Goal: Transaction & Acquisition: Purchase product/service

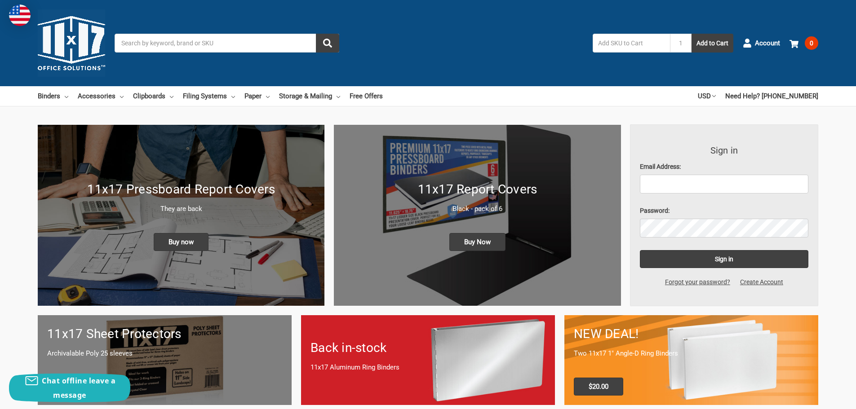
click at [648, 42] on input "text" at bounding box center [631, 43] width 77 height 19
click at [228, 41] on input "Search" at bounding box center [227, 43] width 225 height 19
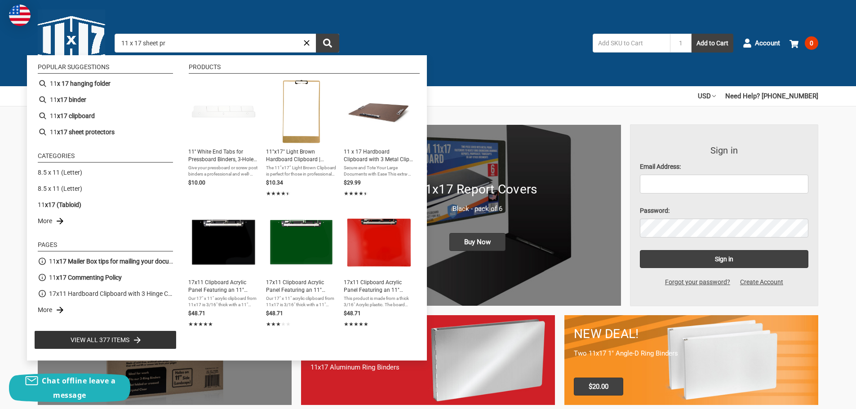
type input "11 x 17 sheet pro"
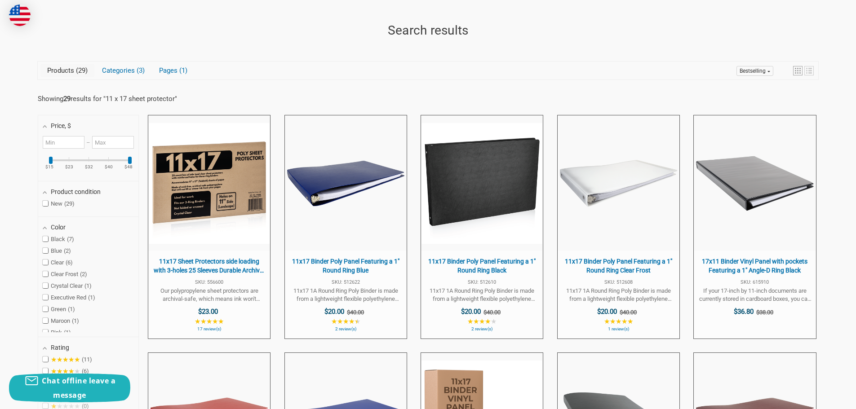
scroll to position [135, 0]
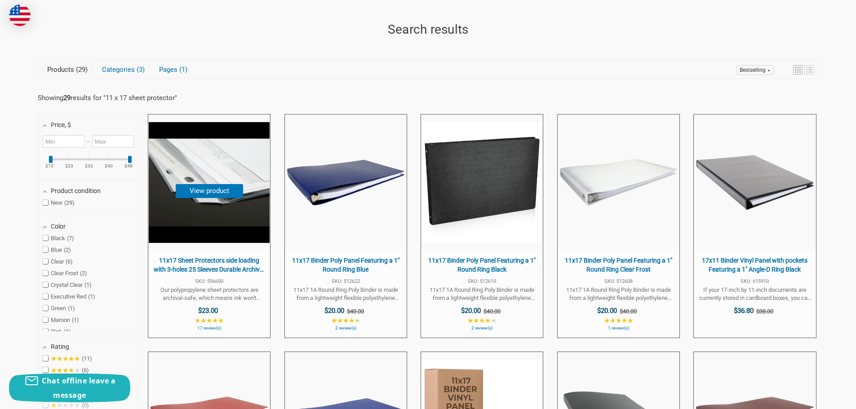
click at [209, 186] on button "View product" at bounding box center [209, 191] width 67 height 14
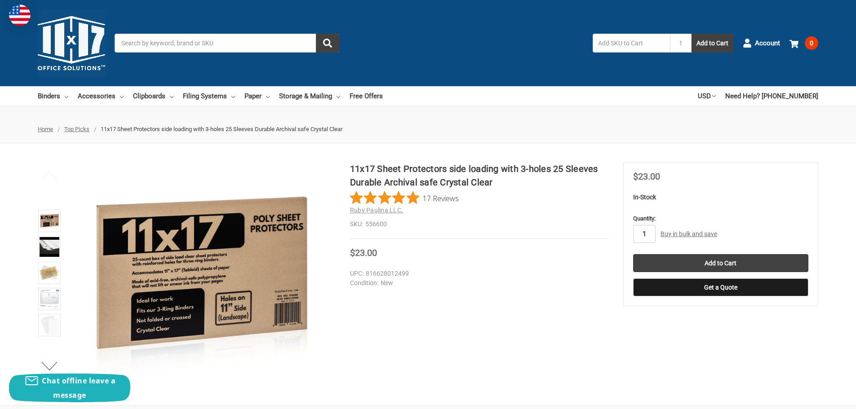
click at [645, 233] on input "1" at bounding box center [644, 234] width 22 height 18
type input "40"
click at [710, 263] on input "Add to Cart" at bounding box center [720, 263] width 175 height 18
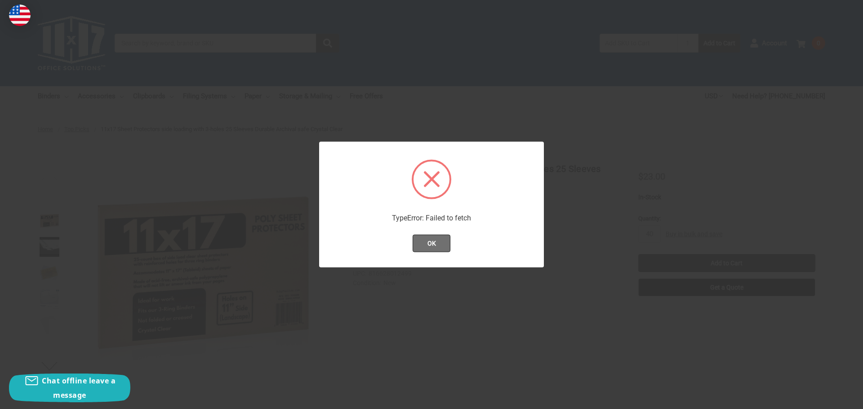
click at [426, 247] on button "OK" at bounding box center [432, 244] width 38 height 18
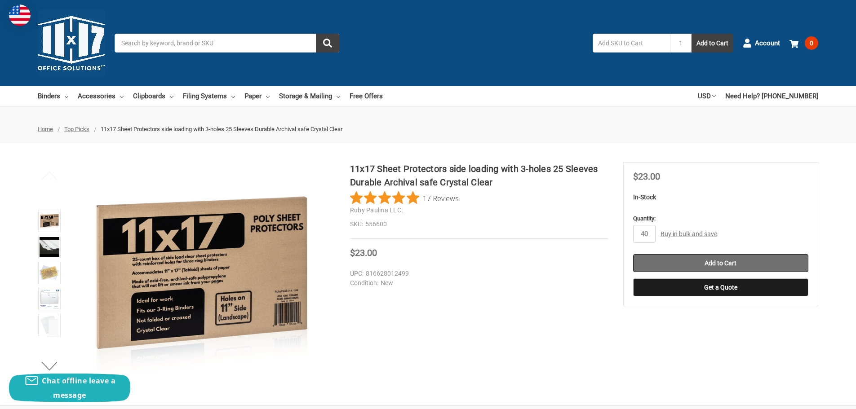
click at [730, 266] on input "Add to Cart" at bounding box center [720, 263] width 175 height 18
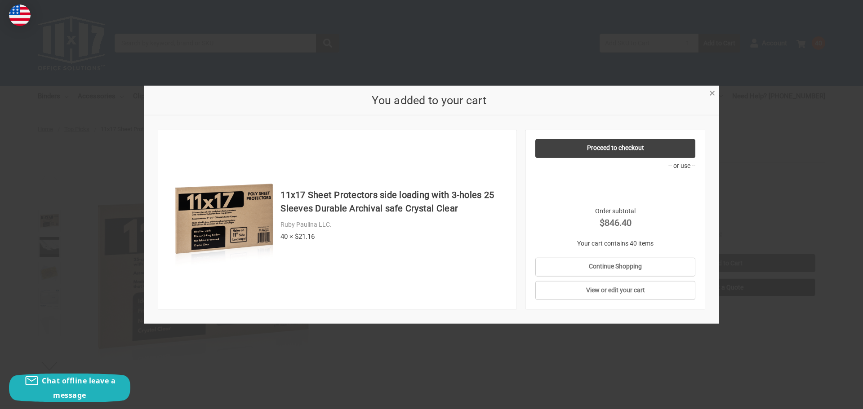
click at [709, 91] on span "×" at bounding box center [712, 93] width 6 height 13
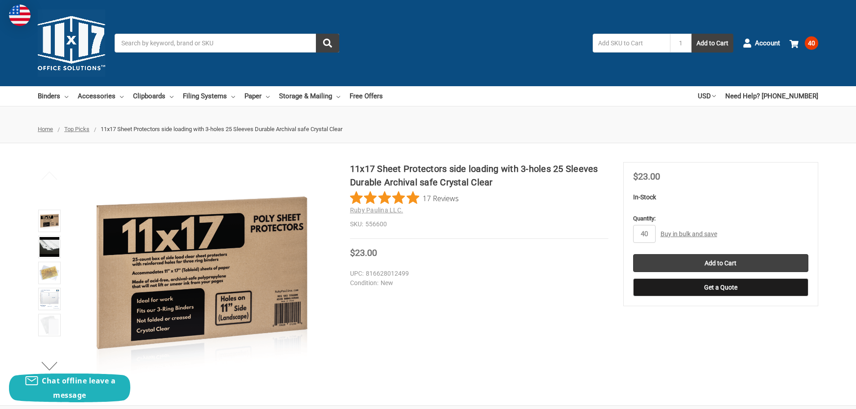
click at [235, 42] on input "Search" at bounding box center [227, 43] width 225 height 19
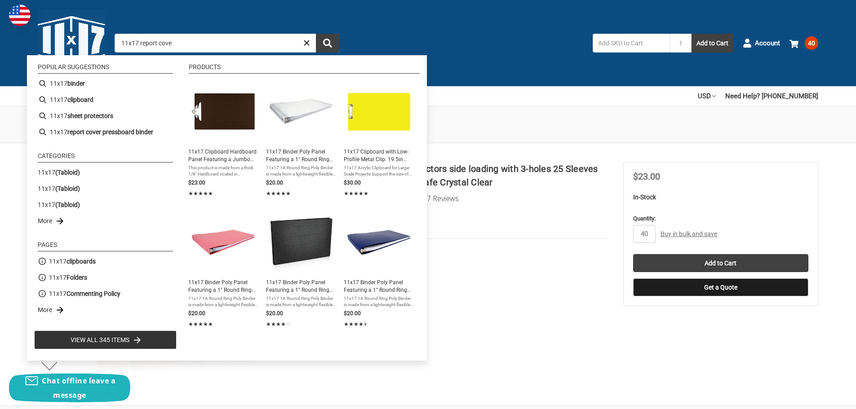
type input "11x17 report cover"
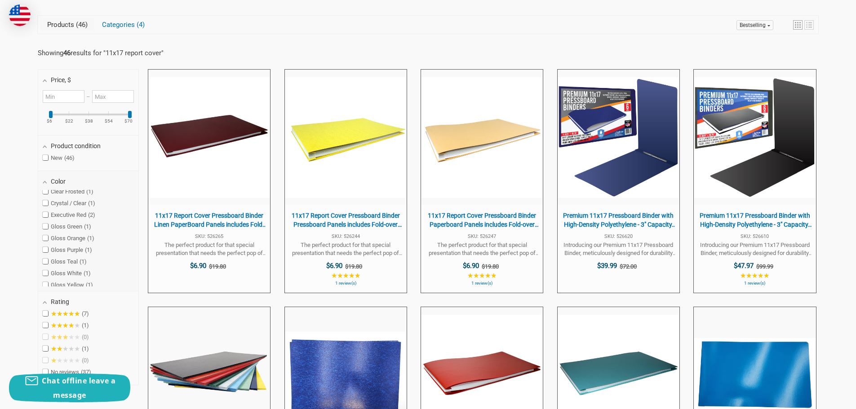
scroll to position [135, 0]
click at [45, 200] on span at bounding box center [45, 198] width 5 height 5
click at [45, 200] on input "Executive Red 2" at bounding box center [46, 199] width 6 height 6
checkbox input "true"
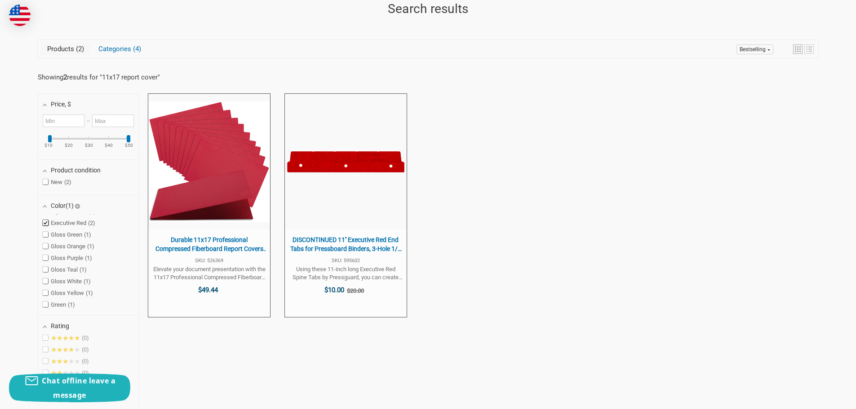
scroll to position [155, 0]
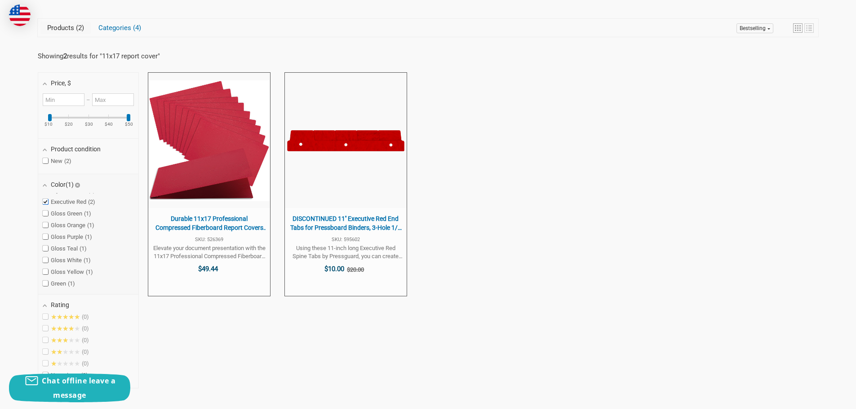
click at [47, 202] on span at bounding box center [45, 201] width 5 height 5
click at [47, 202] on input "Executive Red 2" at bounding box center [46, 202] width 6 height 6
checkbox input "false"
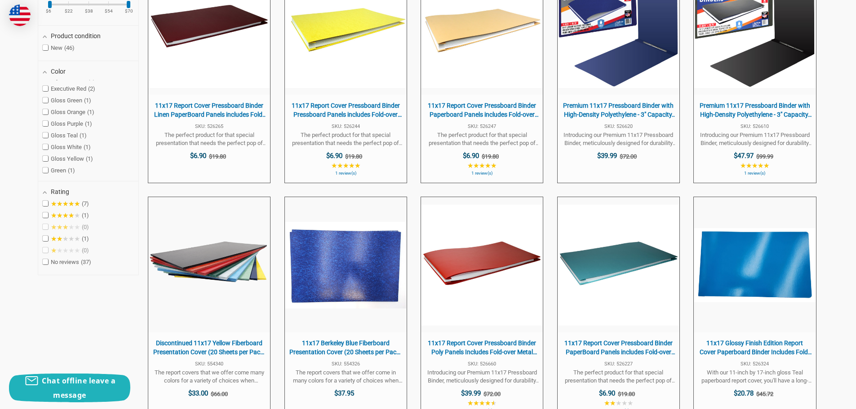
scroll to position [335, 0]
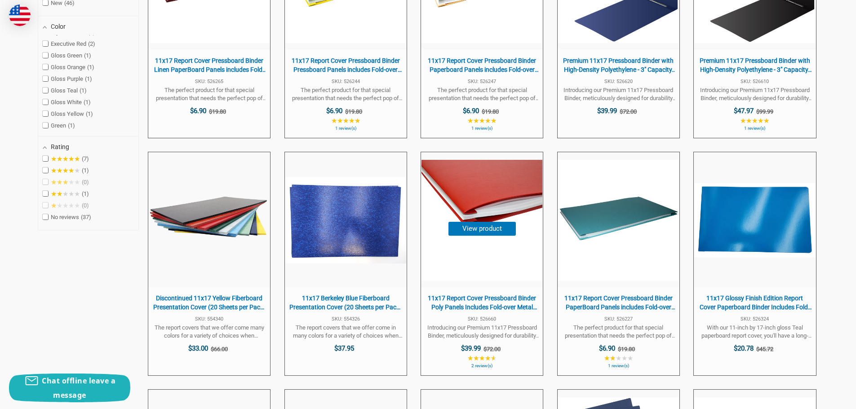
click at [479, 208] on img "11x17 Report Cover Pressboard Binder Poly Panels Includes Fold-over Metal Faste…" at bounding box center [481, 220] width 121 height 121
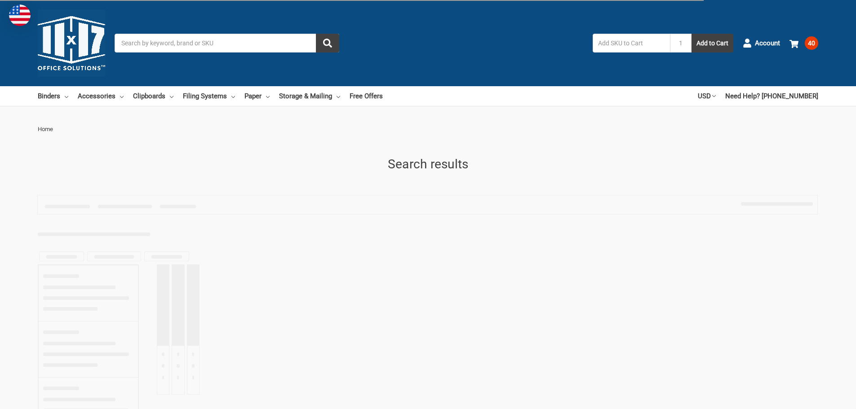
type input "11x17 report cover"
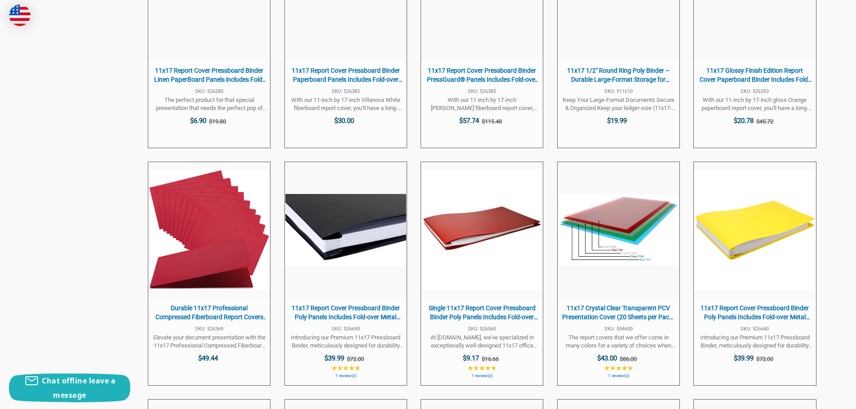
scroll to position [1054, 0]
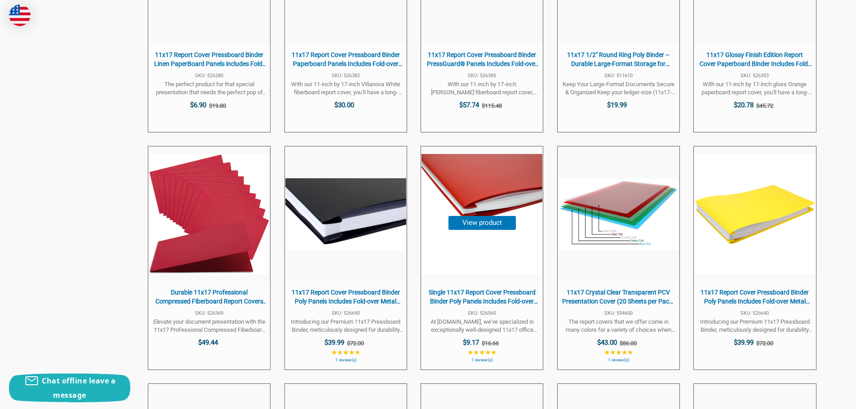
click at [504, 216] on img "Single 11x17 Report Cover Pressboard Binder Poly Panels Includes Fold-over Meta…" at bounding box center [481, 214] width 121 height 121
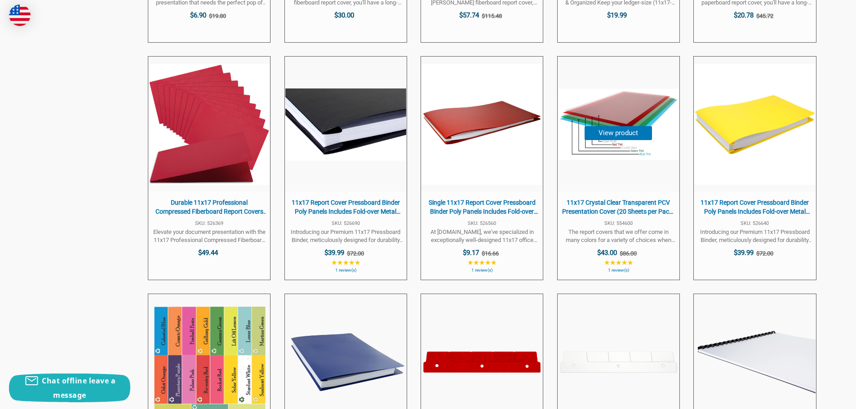
scroll to position [1159, 0]
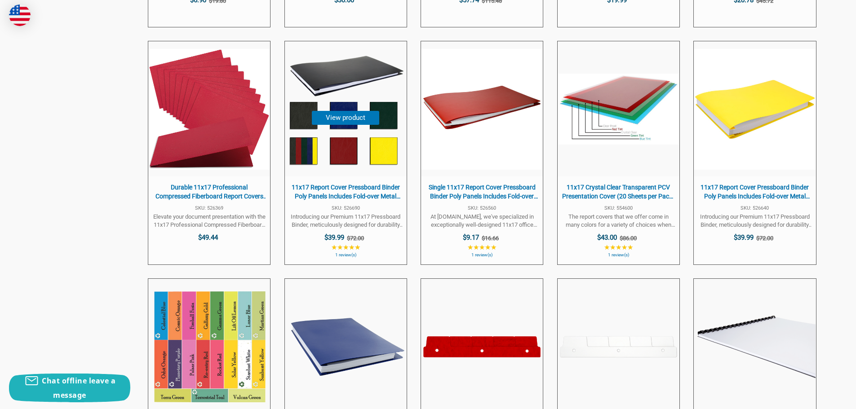
click at [337, 116] on button "View product" at bounding box center [345, 118] width 67 height 14
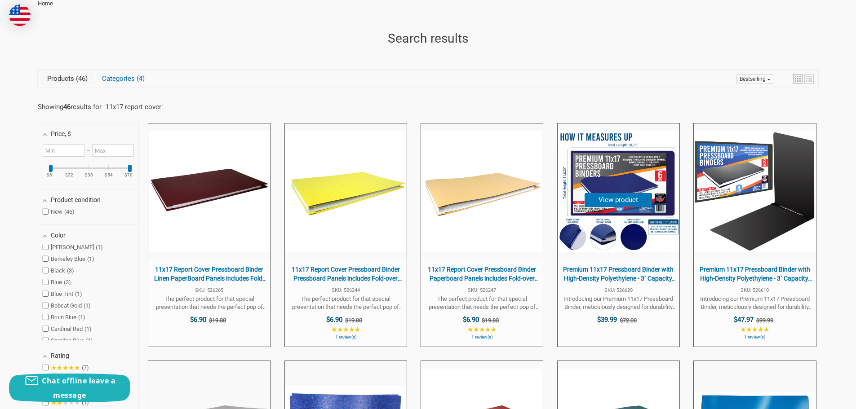
scroll to position [125, 0]
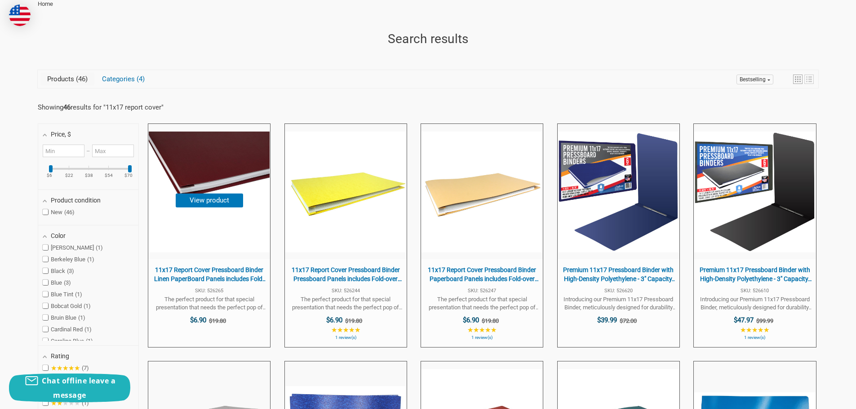
click at [219, 189] on img "11x17 Report Cover Pressboard Binder Linen PaperBoard Panels includes Fold-over…" at bounding box center [209, 192] width 121 height 121
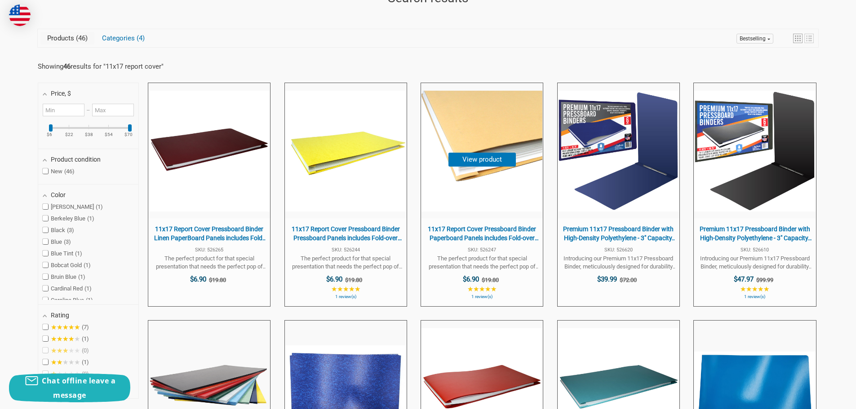
scroll to position [215, 0]
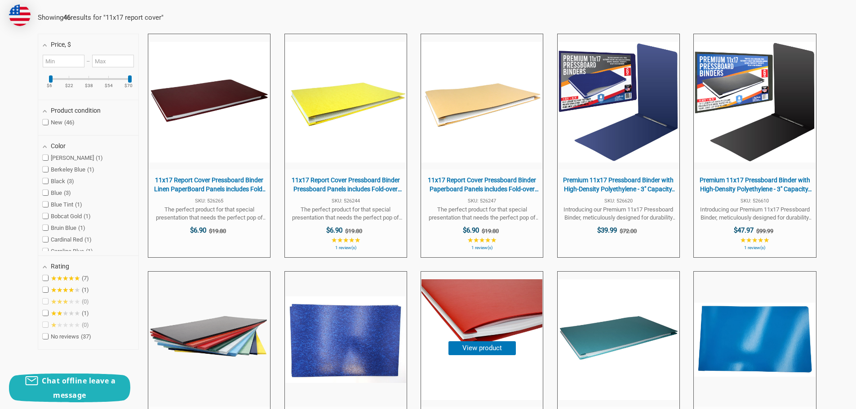
click at [462, 339] on img "11x17 Report Cover Pressboard Binder Poly Panels Includes Fold-over Metal Faste…" at bounding box center [481, 339] width 121 height 121
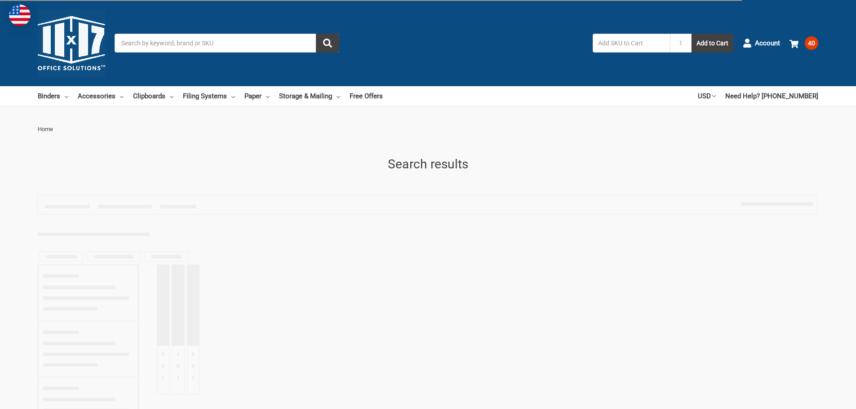
type input "11x17 report cover"
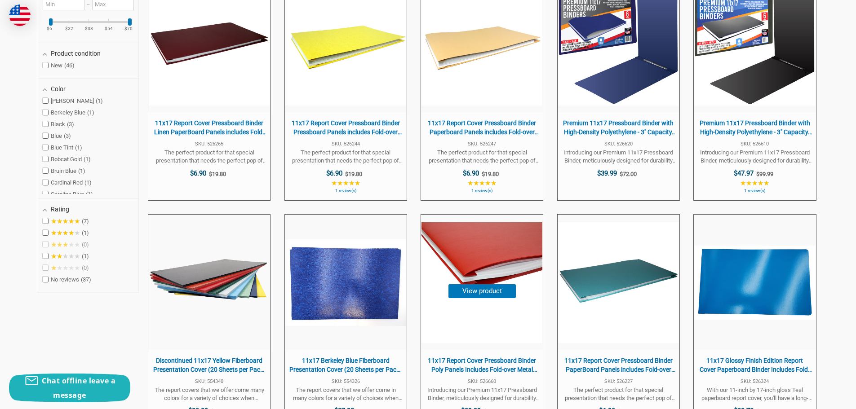
scroll to position [260, 0]
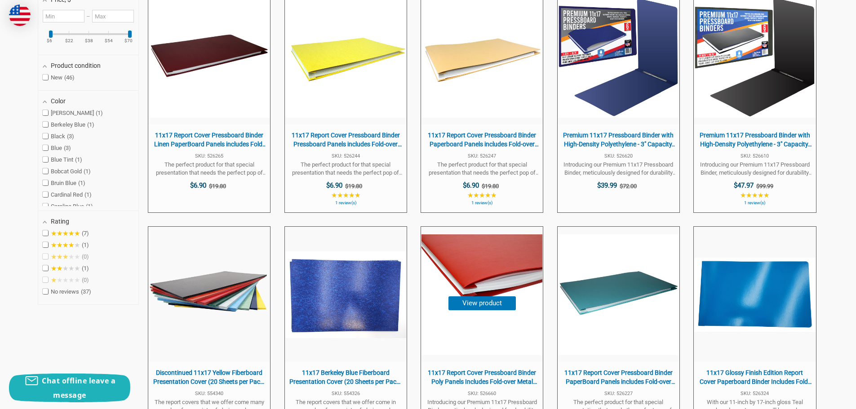
click at [498, 260] on img "11x17 Report Cover Pressboard Binder Poly Panels Includes Fold-over Metal Faste…" at bounding box center [481, 295] width 121 height 121
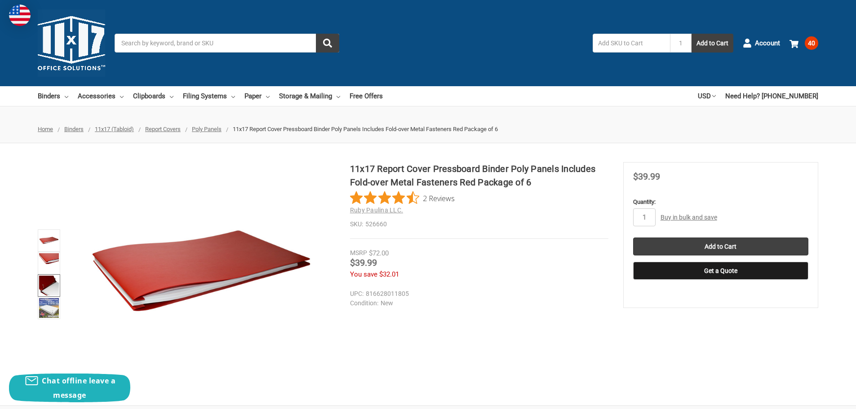
click at [53, 289] on img at bounding box center [49, 286] width 20 height 20
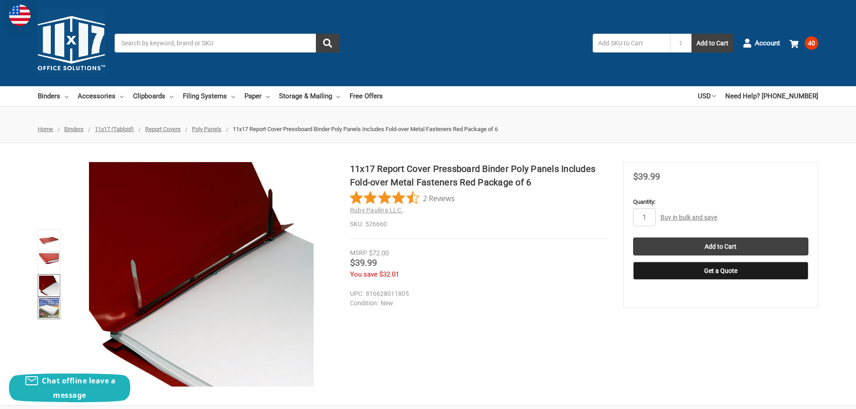
click at [51, 310] on img at bounding box center [49, 308] width 20 height 20
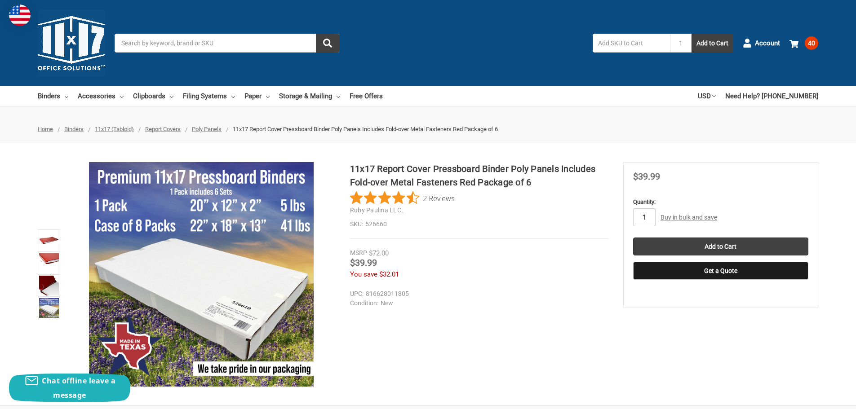
click at [645, 217] on input "1" at bounding box center [644, 217] width 22 height 18
type input "8"
click at [708, 246] on input "Add to Cart" at bounding box center [720, 247] width 175 height 18
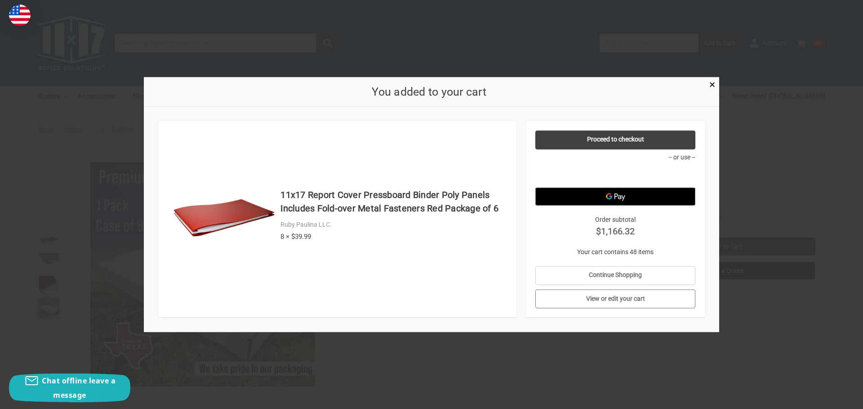
click at [640, 300] on link "View or edit your cart" at bounding box center [615, 299] width 160 height 19
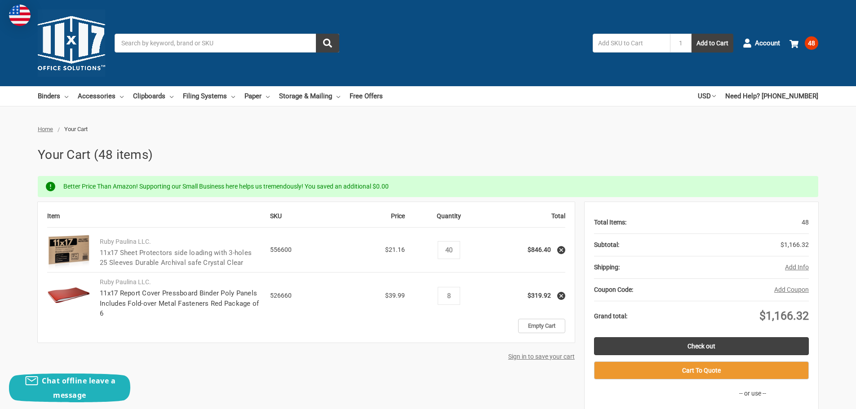
click at [150, 253] on link "11x17 Sheet Protectors side loading with 3-holes 25 Sleeves Durable Archival sa…" at bounding box center [176, 258] width 152 height 18
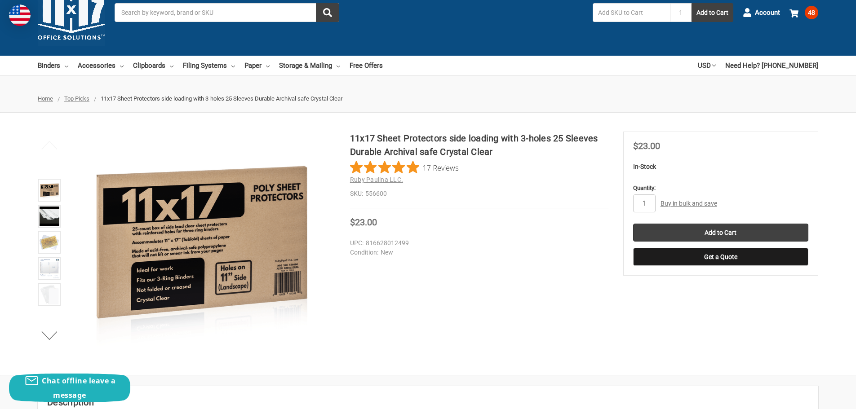
scroll to position [45, 0]
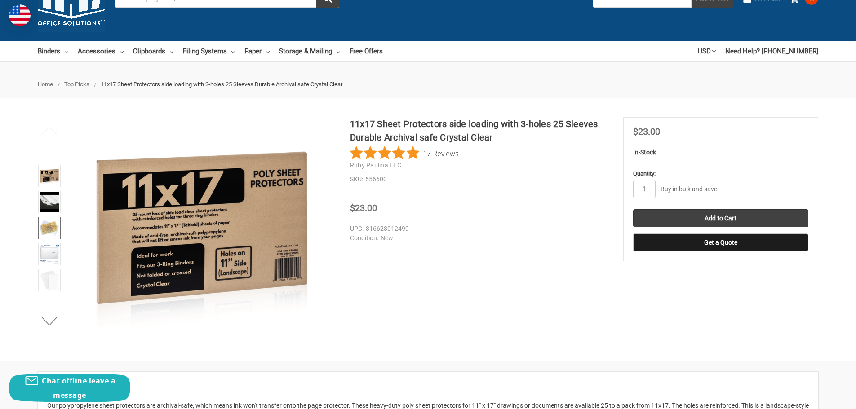
click at [53, 230] on img at bounding box center [50, 228] width 20 height 20
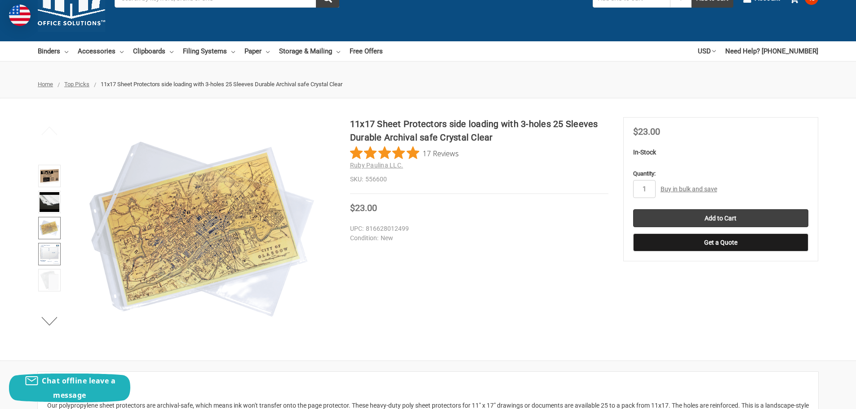
click at [53, 250] on img at bounding box center [50, 254] width 20 height 20
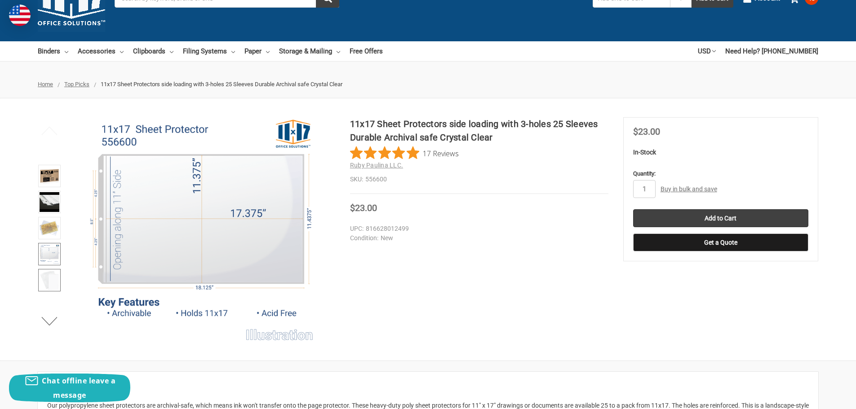
click at [51, 274] on img at bounding box center [50, 281] width 20 height 20
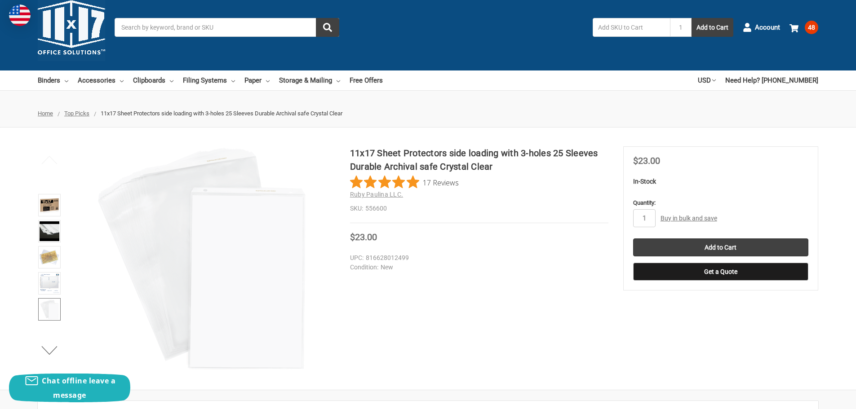
scroll to position [0, 0]
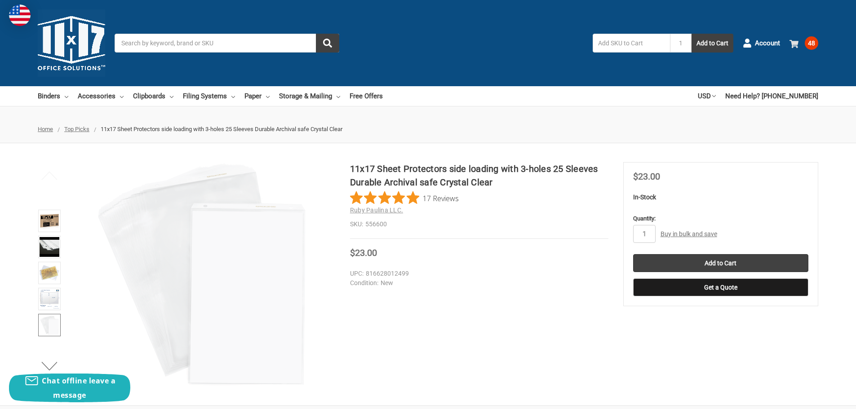
click at [797, 48] on icon at bounding box center [794, 44] width 9 height 9
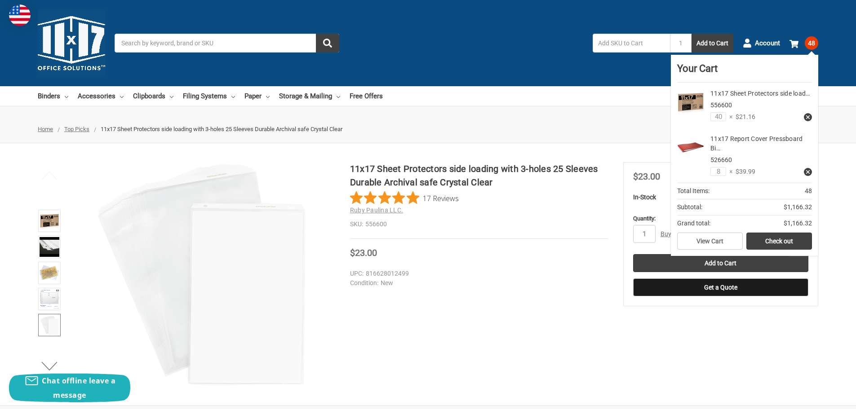
click at [709, 143] on div "11x17 Report Cover Pressboard Bi… 526660 8 × $39.99" at bounding box center [758, 155] width 108 height 42
click at [717, 140] on link "11x17 Report Cover Pressboard Bi…" at bounding box center [756, 143] width 92 height 17
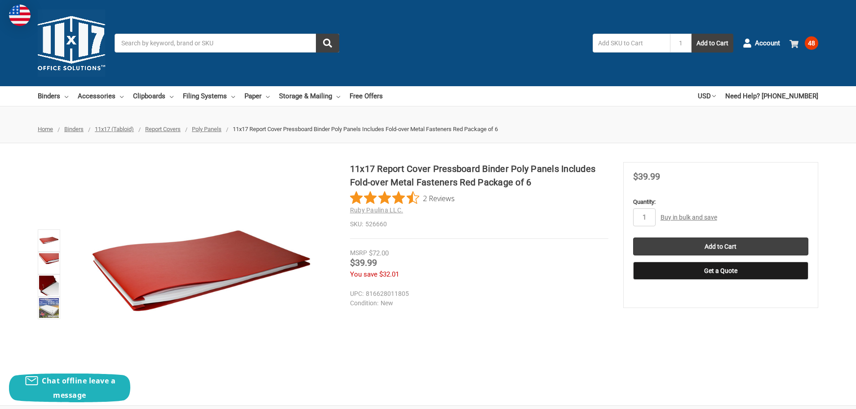
click at [794, 48] on icon at bounding box center [794, 44] width 9 height 9
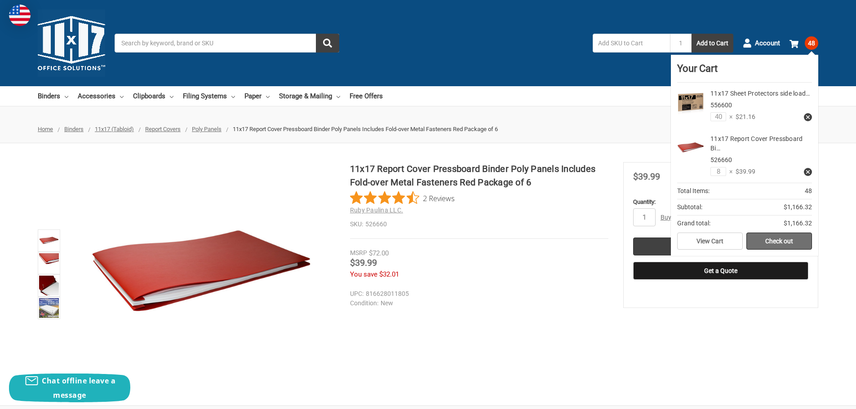
click at [780, 244] on link "Check out" at bounding box center [779, 241] width 66 height 17
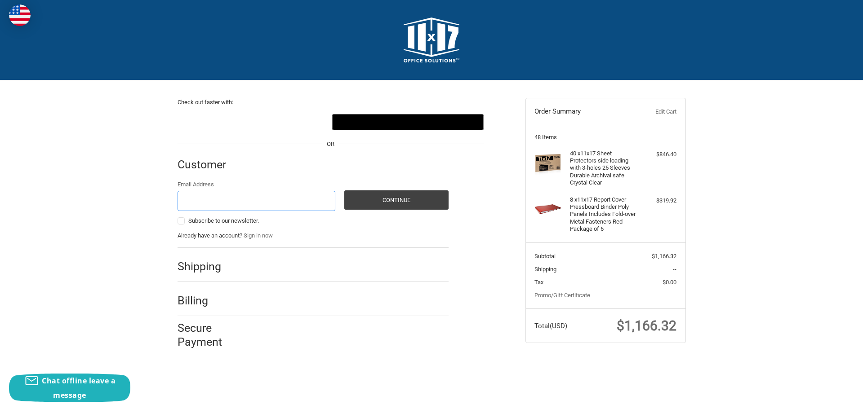
click at [256, 205] on input "Email Address" at bounding box center [256, 201] width 158 height 20
type input "[EMAIL_ADDRESS][DOMAIN_NAME]"
click at [363, 200] on button "Continue" at bounding box center [396, 200] width 104 height 19
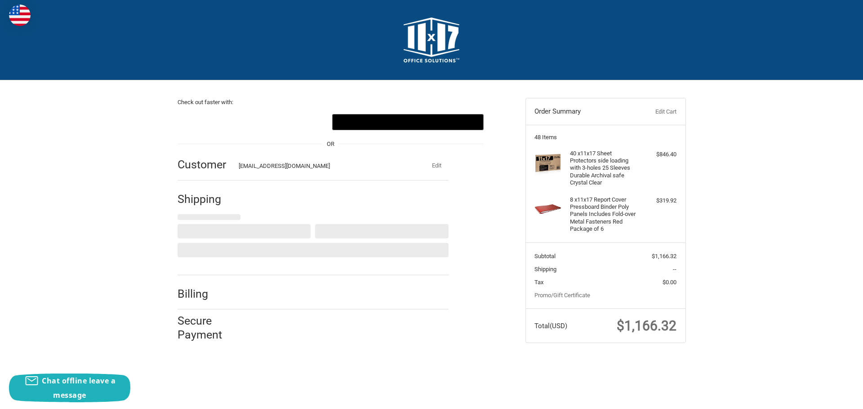
select select "US"
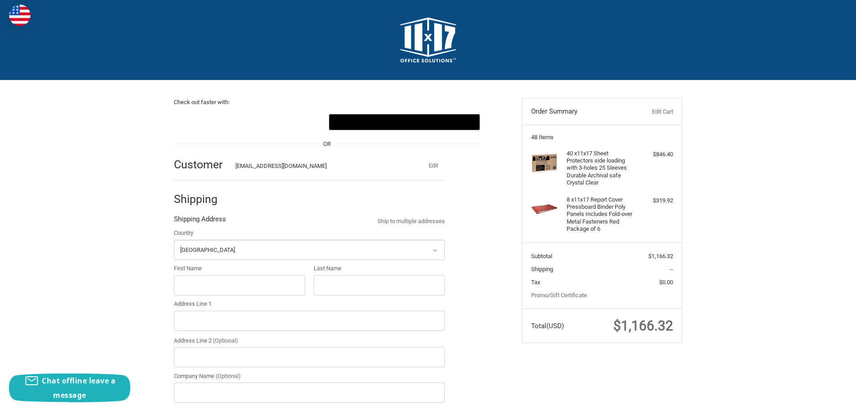
click at [437, 250] on icon at bounding box center [435, 251] width 8 height 8
click at [279, 280] on input "First Name" at bounding box center [239, 285] width 131 height 20
type input "[PERSON_NAME]"
type input "salomonson"
click at [262, 319] on input "Address Line 1" at bounding box center [309, 321] width 271 height 20
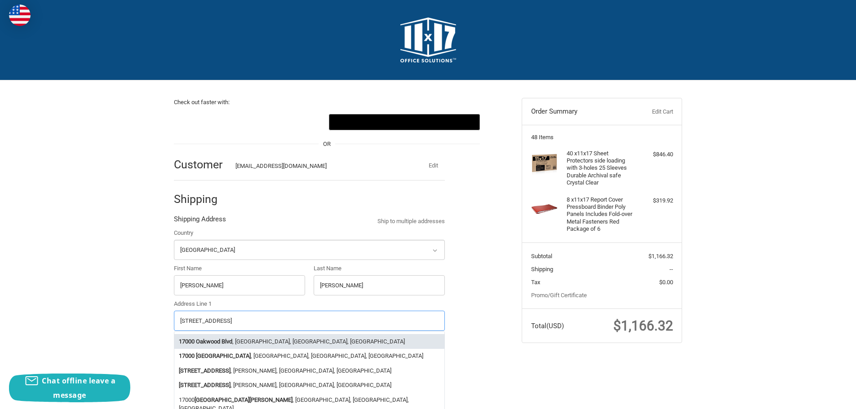
click at [272, 344] on li "17000 Oakwood Blvd , Allen Park, MI, USA" at bounding box center [309, 341] width 270 height 15
type input "17000 Oakwood Blvd"
type input "Allen Park"
type input "48101"
select select "MI"
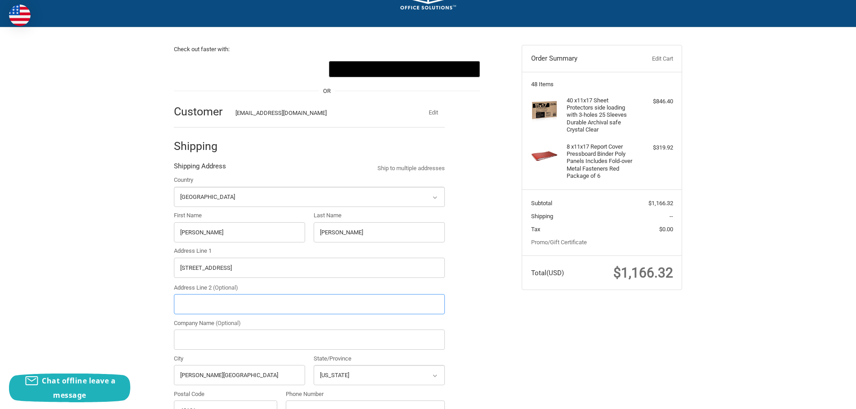
scroll to position [135, 0]
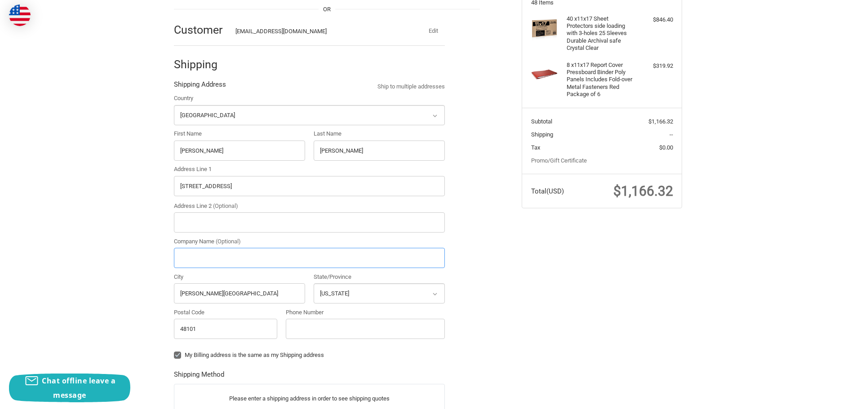
click at [250, 257] on input "Company Name (Optional)" at bounding box center [309, 258] width 271 height 20
type input "Ford Motor Company"
click at [337, 333] on input "Phone Number" at bounding box center [365, 329] width 159 height 20
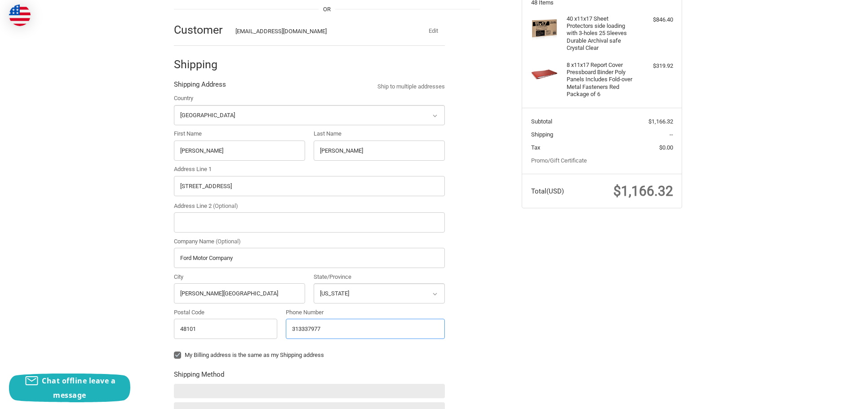
type input "3133379776"
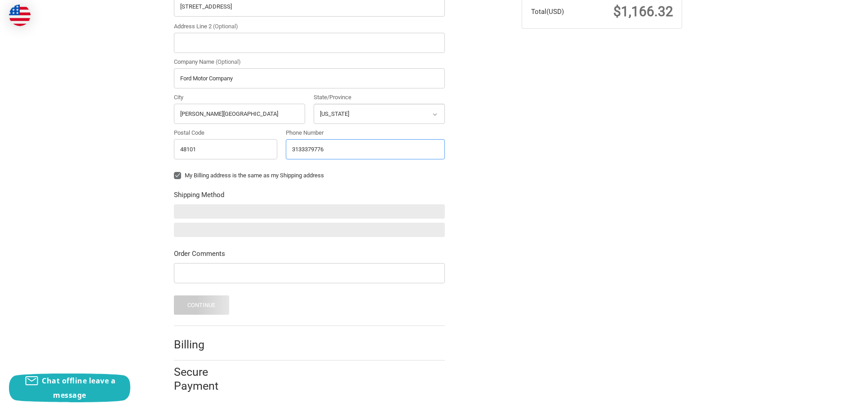
scroll to position [317, 0]
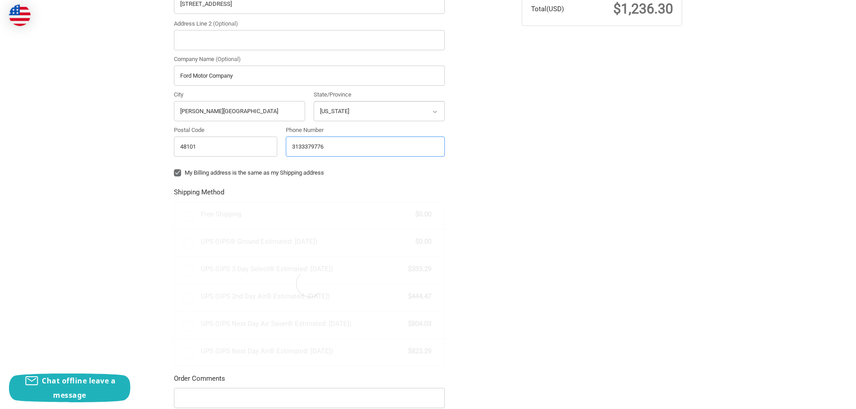
radio input "true"
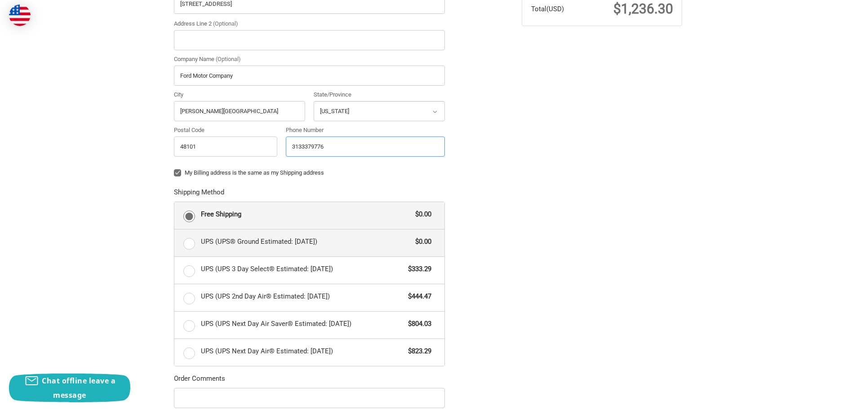
type input "3133379776"
click at [191, 245] on label "UPS (UPS® Ground Estimated: Mon, Oct 13) $0.00" at bounding box center [309, 243] width 270 height 27
click at [175, 230] on input "UPS (UPS® Ground Estimated: Mon, Oct 13) $0.00" at bounding box center [174, 230] width 0 height 0
radio input "true"
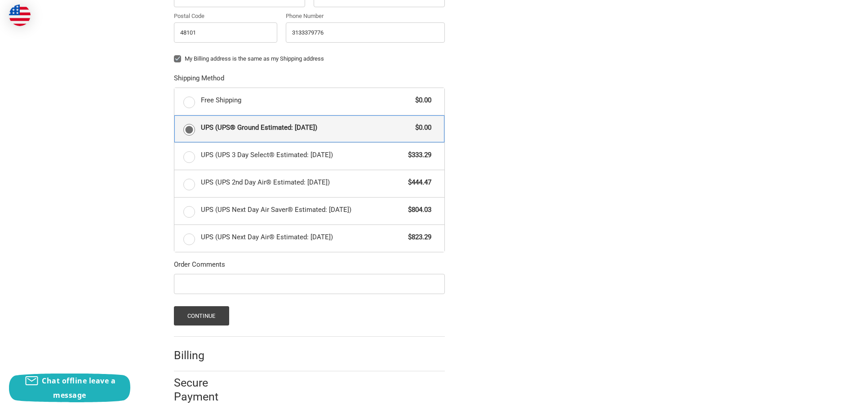
scroll to position [445, 0]
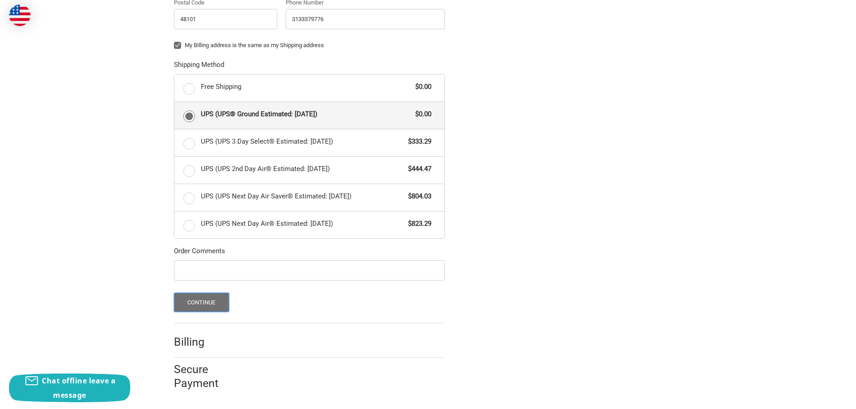
click at [205, 302] on button "Continue" at bounding box center [201, 302] width 55 height 19
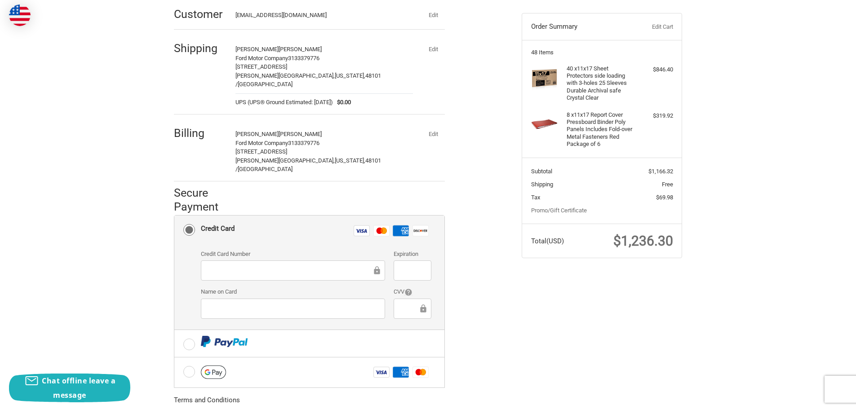
scroll to position [135, 0]
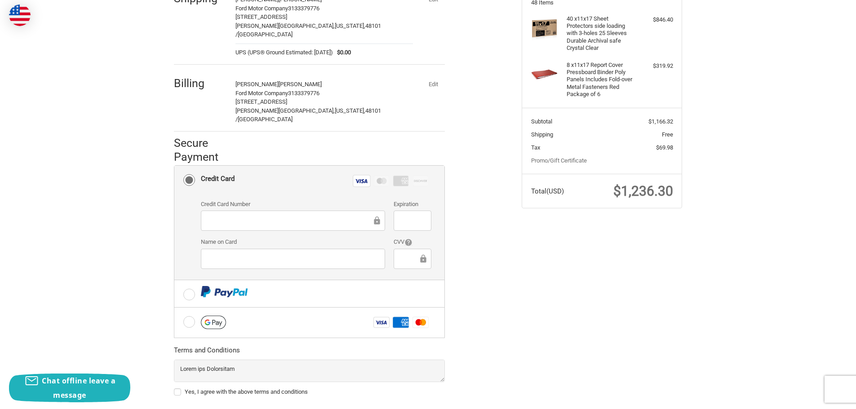
click at [399, 211] on div at bounding box center [412, 221] width 37 height 20
click at [536, 265] on div "Check out faster with: @import url(//fonts.googleapis.com/css?family=Google+San…" at bounding box center [428, 200] width 539 height 509
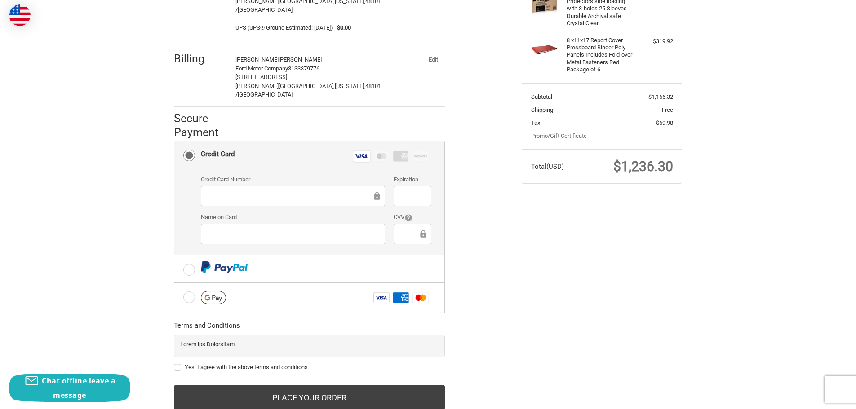
scroll to position [172, 0]
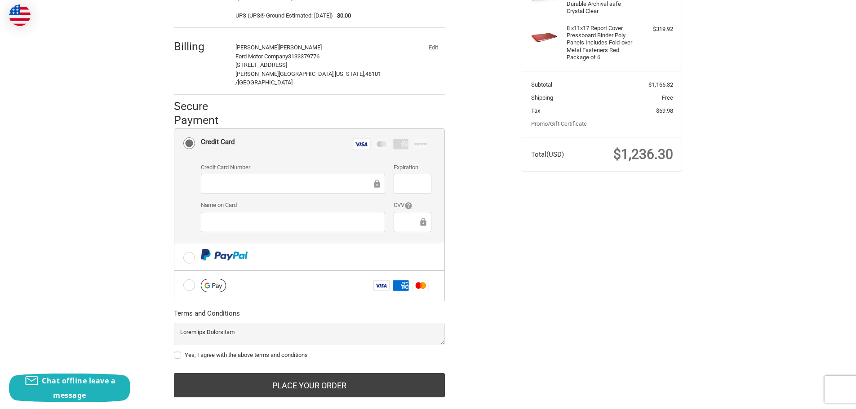
click at [179, 352] on label "Yes, I agree with the above terms and conditions" at bounding box center [309, 355] width 271 height 7
click at [174, 351] on input "Yes, I agree with the above terms and conditions" at bounding box center [174, 351] width 0 height 0
checkbox input "true"
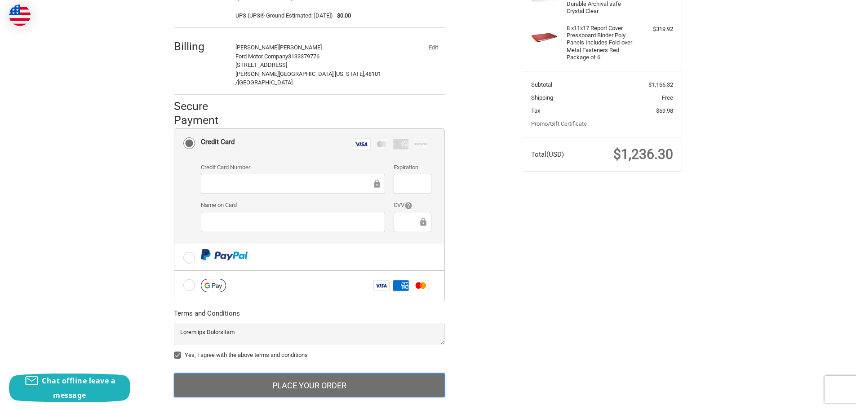
click at [303, 373] on button "Place Your Order" at bounding box center [309, 385] width 271 height 24
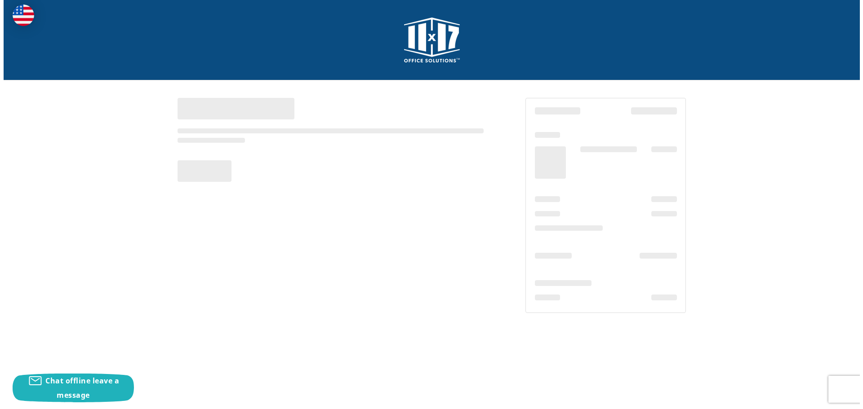
scroll to position [0, 0]
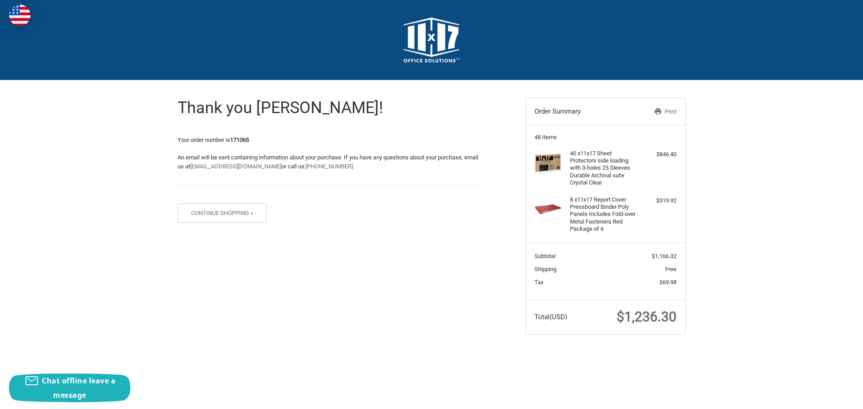
drag, startPoint x: 668, startPoint y: 112, endPoint x: 663, endPoint y: 353, distance: 240.5
click at [668, 112] on link "Print" at bounding box center [653, 111] width 46 height 9
drag, startPoint x: 674, startPoint y: 111, endPoint x: 687, endPoint y: 349, distance: 238.1
click at [674, 111] on link "Print" at bounding box center [653, 111] width 46 height 9
